Goal: Task Accomplishment & Management: Manage account settings

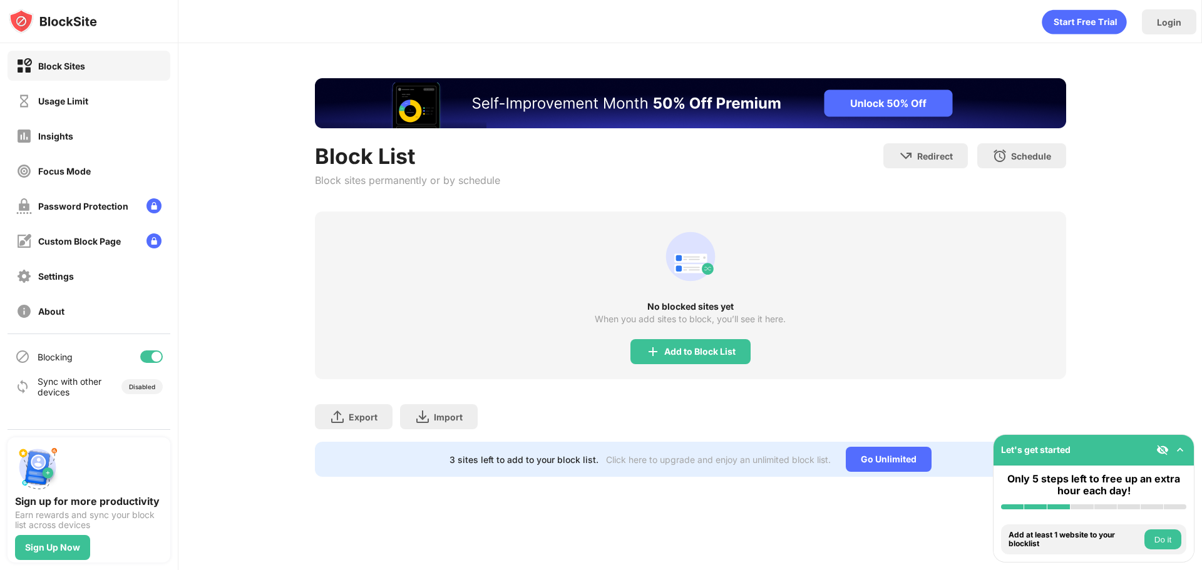
click at [98, 106] on div "Usage Limit" at bounding box center [89, 101] width 163 height 30
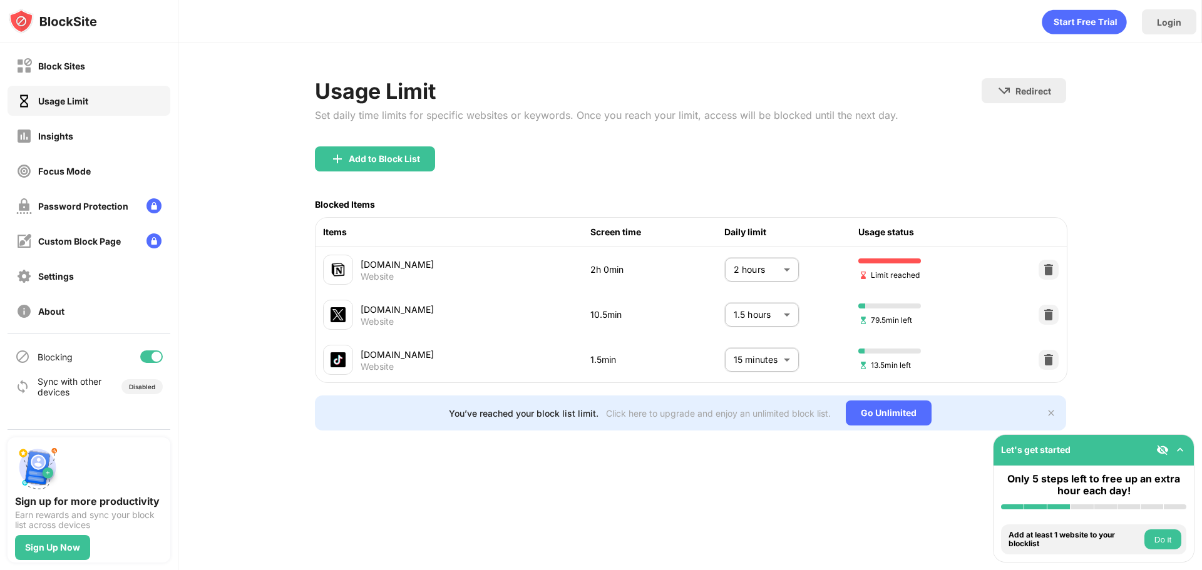
click at [750, 266] on body "Block Sites Usage Limit Insights Focus Mode Password Protection Custom Block Pa…" at bounding box center [601, 285] width 1202 height 570
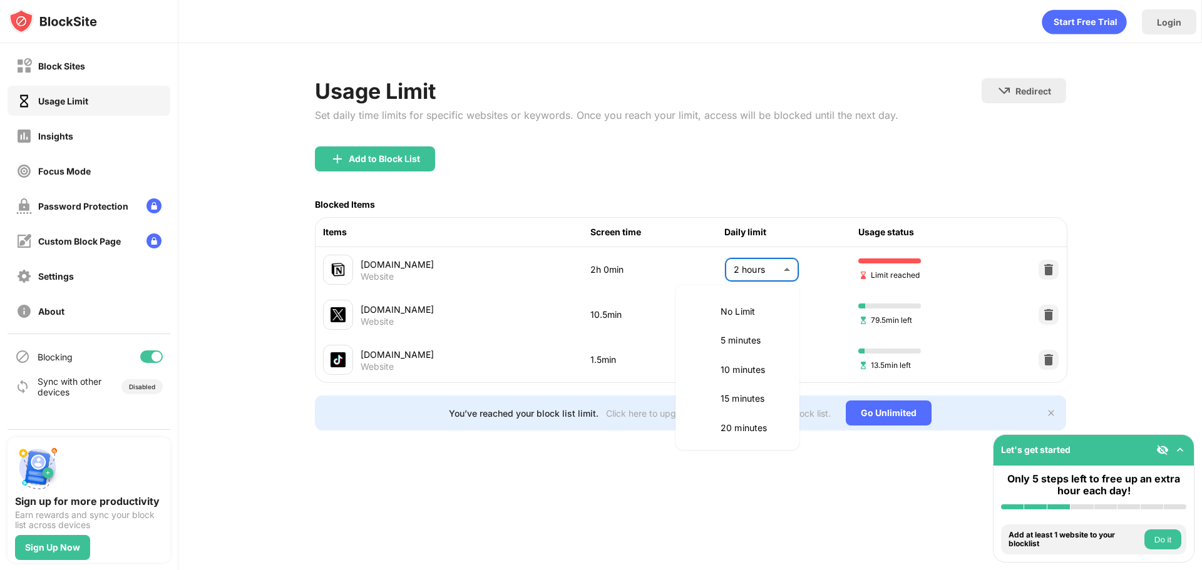
scroll to position [351, 0]
click at [743, 339] on p "1.5 hours" at bounding box center [753, 338] width 64 height 14
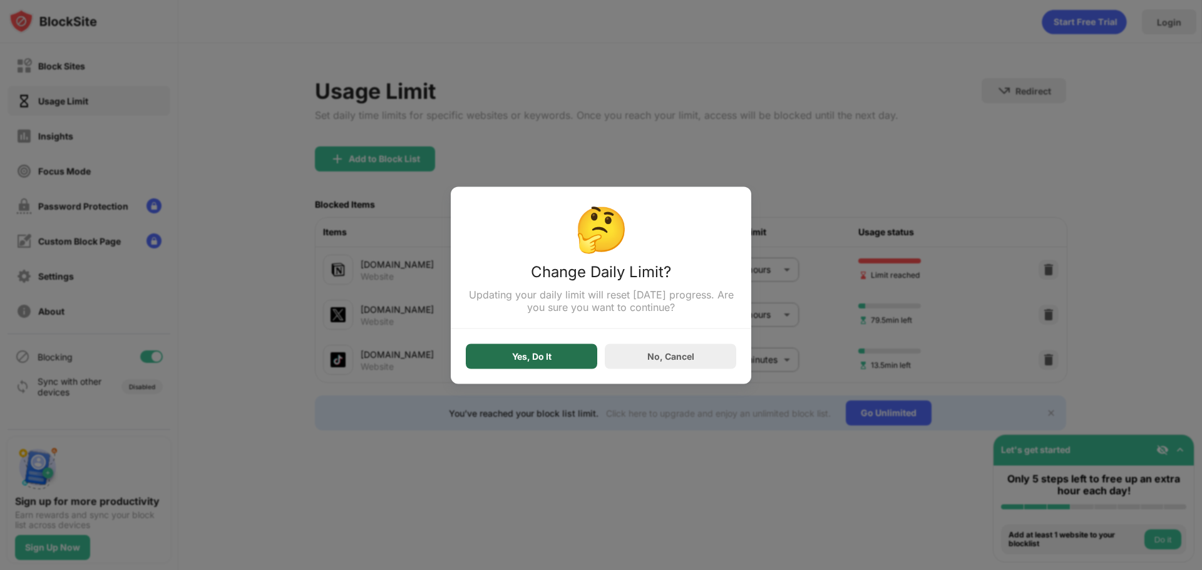
click at [570, 356] on div "Yes, Do It" at bounding box center [532, 356] width 132 height 25
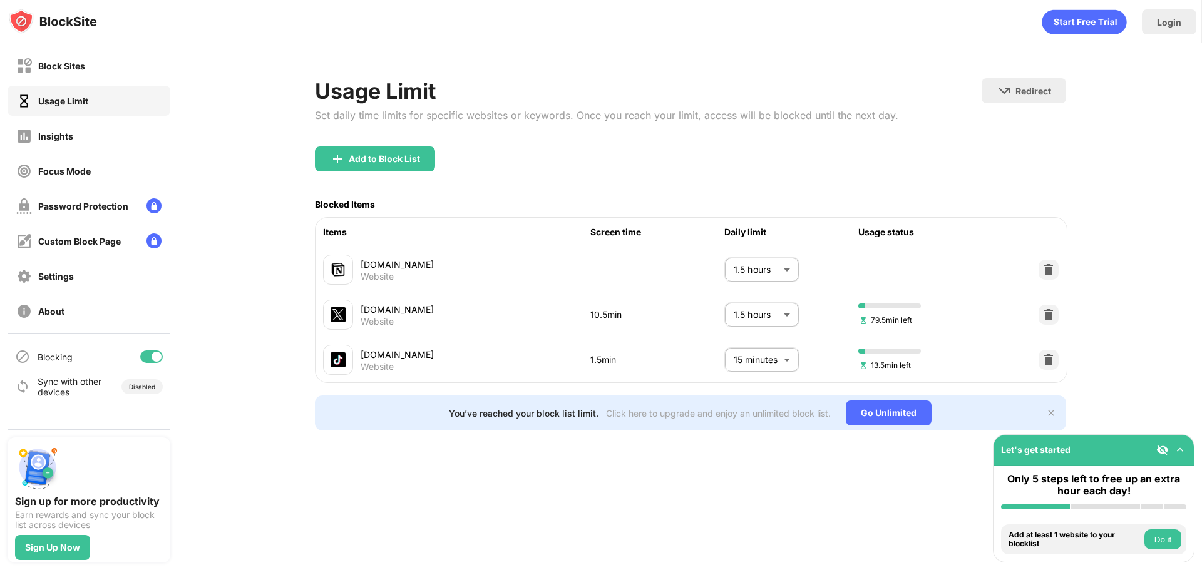
click at [769, 275] on body "Block Sites Usage Limit Insights Focus Mode Password Protection Custom Block Pa…" at bounding box center [601, 285] width 1202 height 570
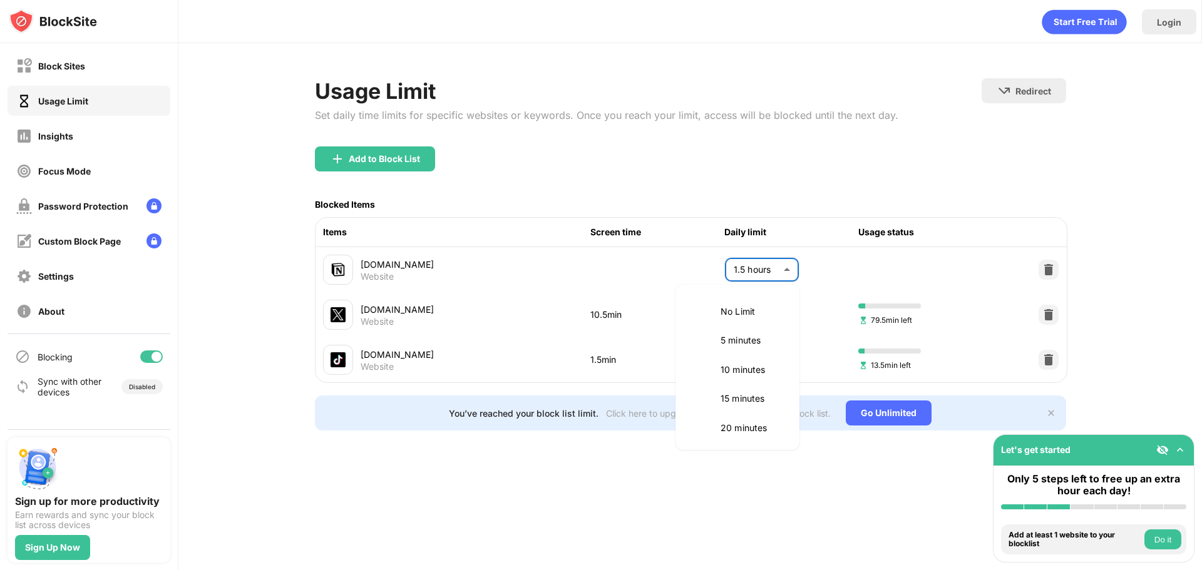
scroll to position [322, 0]
click at [738, 400] on p "2 hours" at bounding box center [753, 397] width 64 height 14
type input "***"
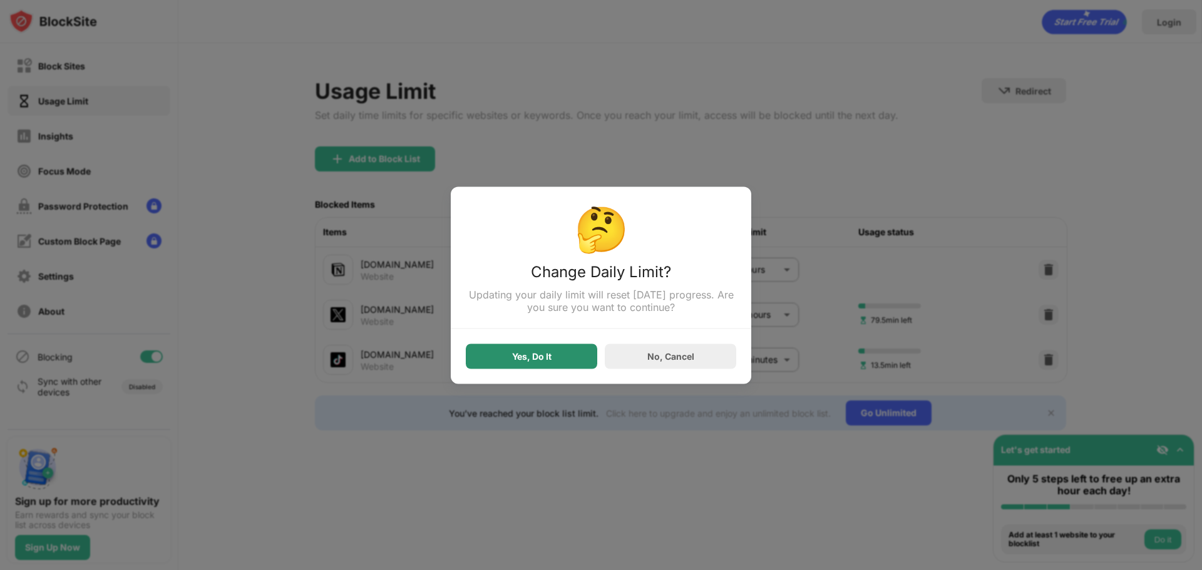
click at [563, 363] on div "Yes, Do It" at bounding box center [532, 356] width 132 height 25
